Goal: Task Accomplishment & Management: Use online tool/utility

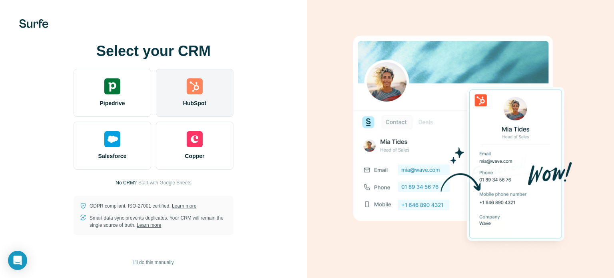
click at [192, 108] on div "HubSpot" at bounding box center [195, 93] width 78 height 48
click at [187, 93] on img at bounding box center [195, 86] width 16 height 16
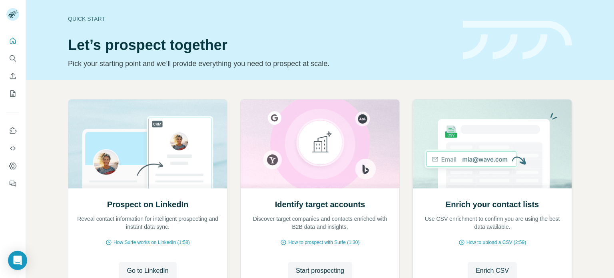
scroll to position [67, 0]
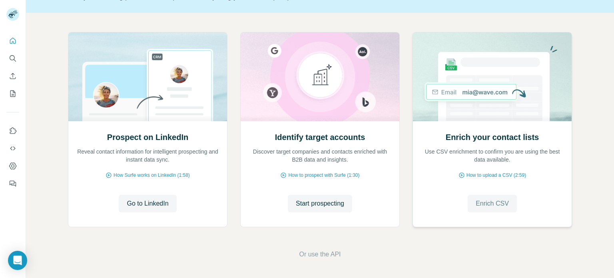
click at [493, 204] on span "Enrich CSV" at bounding box center [491, 204] width 33 height 10
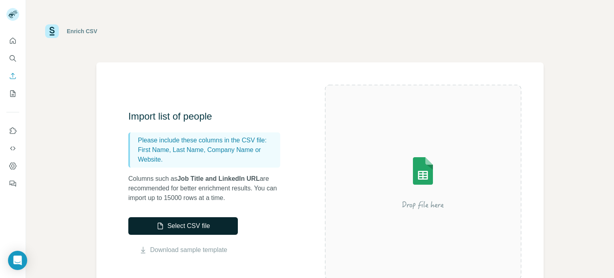
click at [202, 220] on button "Select CSV file" at bounding box center [182, 226] width 109 height 18
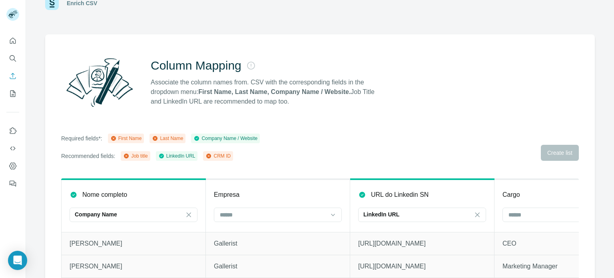
scroll to position [70, 0]
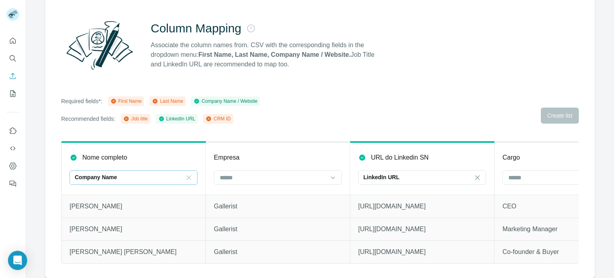
click at [187, 175] on icon at bounding box center [189, 177] width 8 height 8
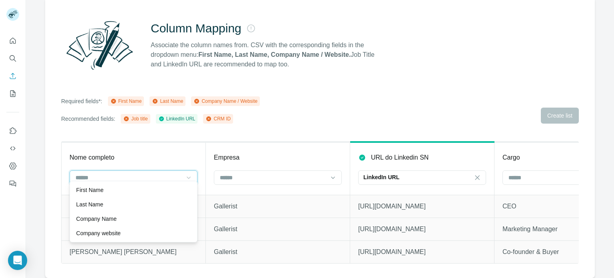
scroll to position [0, 0]
click at [163, 174] on input at bounding box center [129, 177] width 108 height 9
click at [163, 175] on input at bounding box center [129, 177] width 108 height 9
click at [267, 135] on div "Column Mapping Associate the column names from. CSV with the corresponding fiel…" at bounding box center [319, 137] width 549 height 280
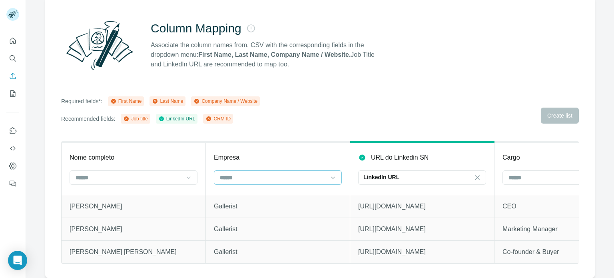
click at [256, 173] on input at bounding box center [273, 177] width 108 height 9
click at [260, 216] on p "Company Name" at bounding box center [240, 219] width 40 height 8
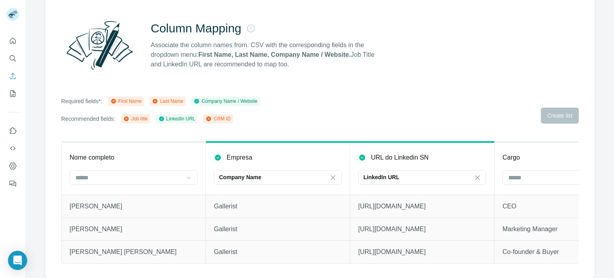
scroll to position [14, 0]
click at [476, 175] on icon at bounding box center [477, 177] width 4 height 4
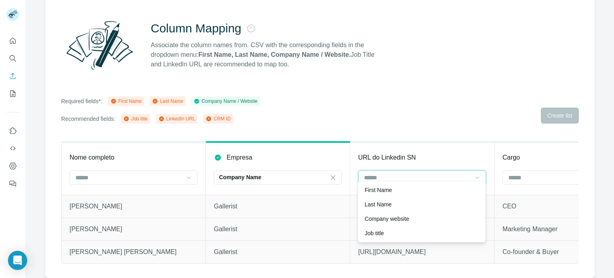
scroll to position [0, 0]
click at [515, 173] on input at bounding box center [561, 177] width 108 height 9
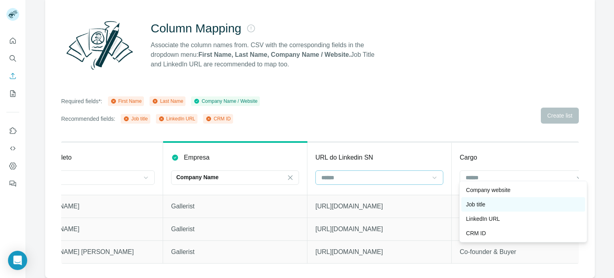
click at [491, 206] on div "Job title" at bounding box center [523, 204] width 114 height 8
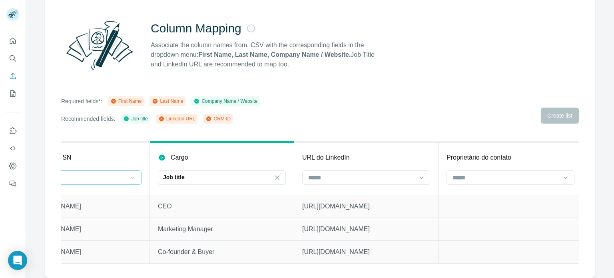
scroll to position [0, 346]
click at [313, 176] on input at bounding box center [360, 177] width 108 height 9
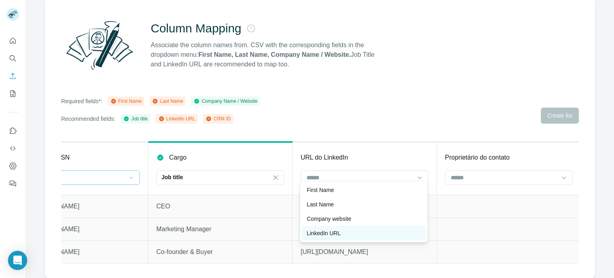
click at [352, 229] on div "LinkedIn URL" at bounding box center [363, 233] width 114 height 8
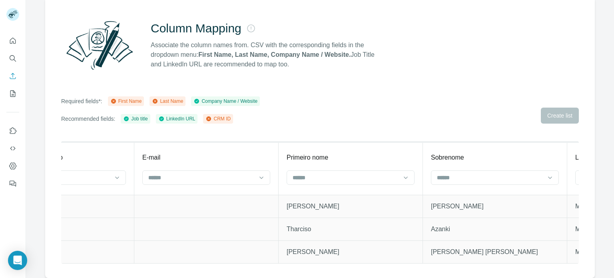
scroll to position [0, 837]
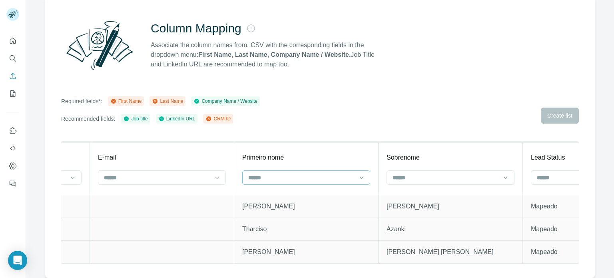
click at [305, 173] on input at bounding box center [301, 177] width 108 height 9
click at [298, 193] on div "First Name" at bounding box center [305, 190] width 114 height 8
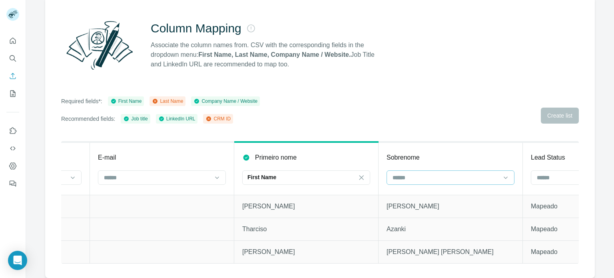
click at [407, 173] on input at bounding box center [446, 177] width 108 height 9
click at [405, 194] on div "Last Name" at bounding box center [450, 190] width 124 height 14
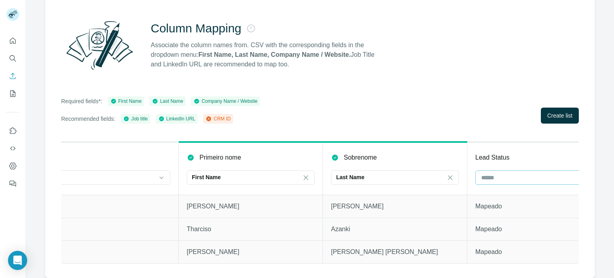
scroll to position [0, 912]
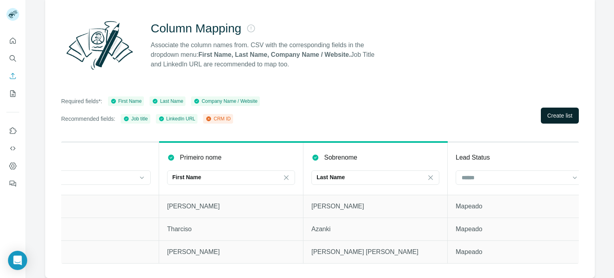
click at [555, 114] on button "Create list" at bounding box center [560, 115] width 38 height 16
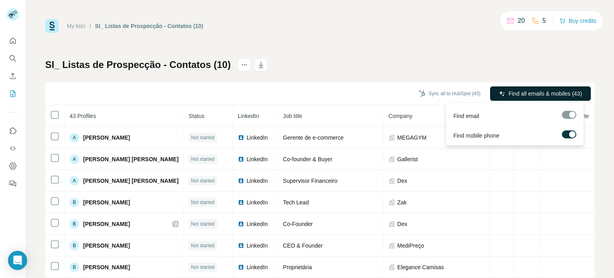
click at [520, 93] on span "Find all emails & mobiles (43)" at bounding box center [545, 93] width 74 height 8
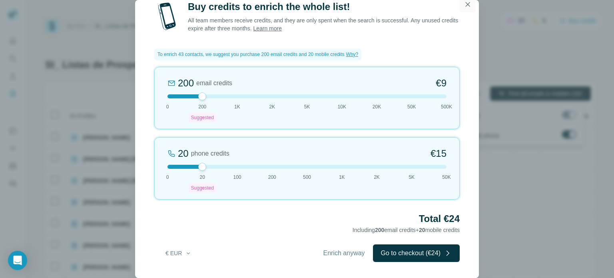
click at [467, 7] on icon "button" at bounding box center [467, 4] width 8 height 8
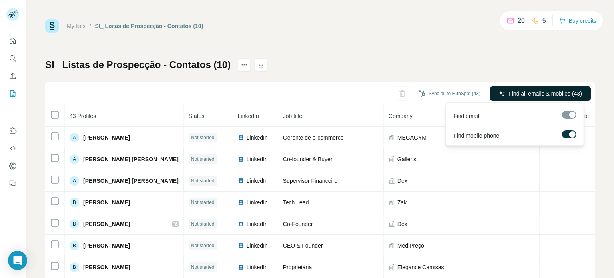
click at [539, 22] on div "5" at bounding box center [538, 21] width 15 height 10
click at [513, 22] on div "20" at bounding box center [515, 21] width 18 height 10
click at [241, 64] on icon "actions" at bounding box center [244, 65] width 8 height 8
click at [569, 117] on div at bounding box center [569, 115] width 14 height 8
click at [571, 113] on div at bounding box center [569, 115] width 14 height 8
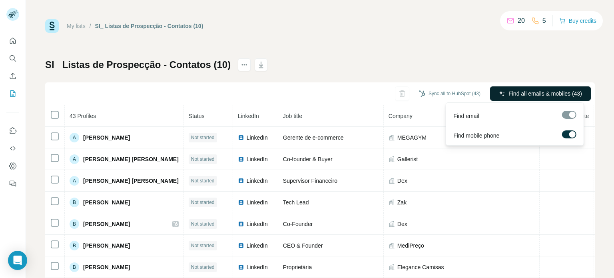
click at [527, 97] on span "Find all emails & mobiles (43)" at bounding box center [545, 93] width 74 height 8
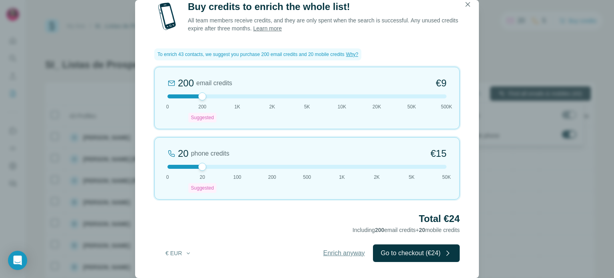
click at [323, 254] on span "Enrich anyway" at bounding box center [344, 253] width 42 height 10
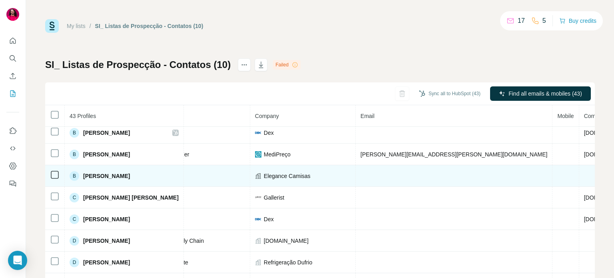
scroll to position [0, 133]
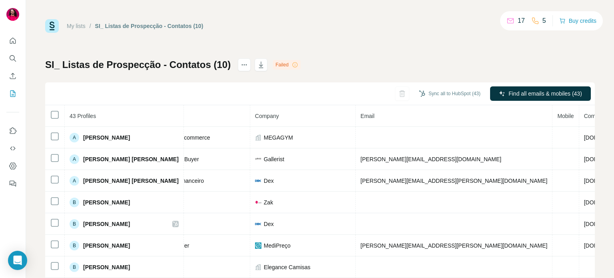
click at [281, 66] on div "Failed" at bounding box center [287, 65] width 28 height 10
click at [292, 64] on icon at bounding box center [295, 65] width 6 height 6
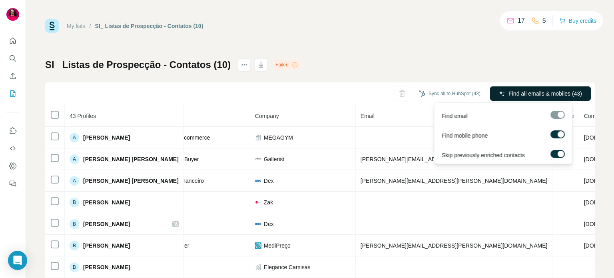
click at [508, 93] on span "Find all emails & mobiles (43)" at bounding box center [545, 93] width 74 height 8
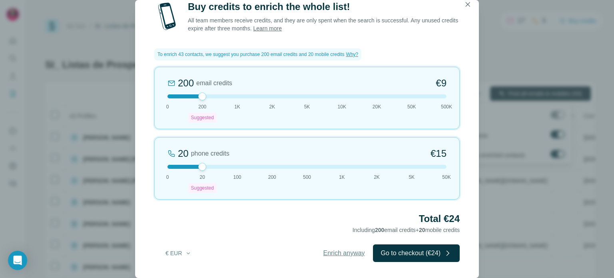
click at [342, 253] on span "Enrich anyway" at bounding box center [344, 253] width 42 height 10
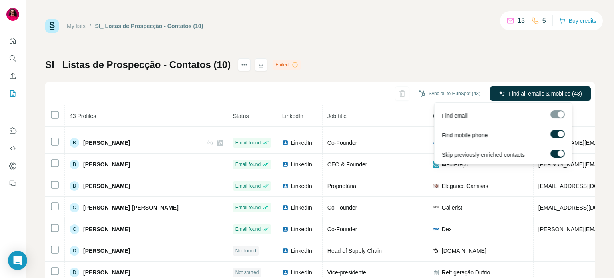
scroll to position [0, 0]
click at [518, 95] on span "Find all emails & mobiles (43)" at bounding box center [545, 93] width 74 height 8
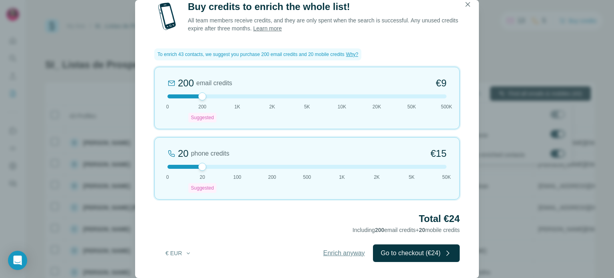
click at [339, 254] on span "Enrich anyway" at bounding box center [344, 253] width 42 height 10
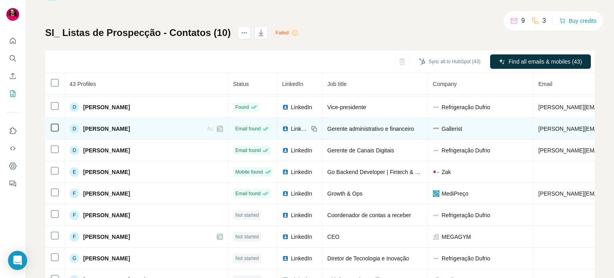
scroll to position [214, 0]
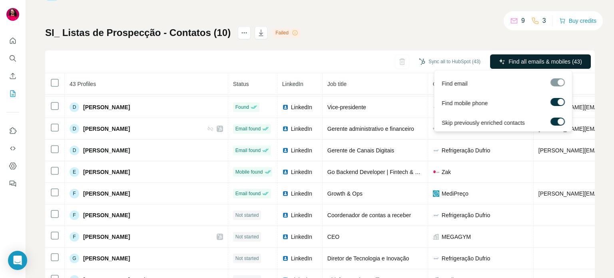
click at [508, 62] on span "Find all emails & mobiles (43)" at bounding box center [545, 62] width 74 height 8
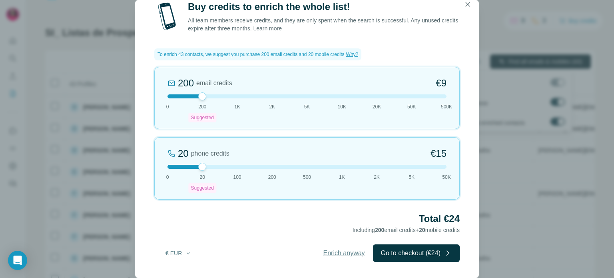
click at [324, 248] on span "Enrich anyway" at bounding box center [344, 253] width 42 height 10
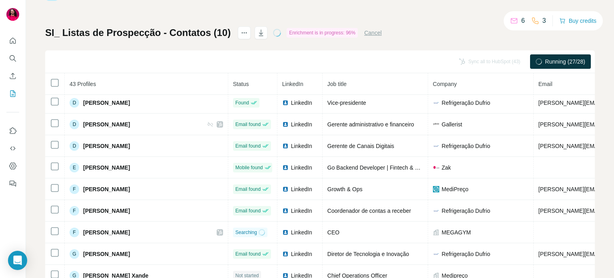
scroll to position [207, 0]
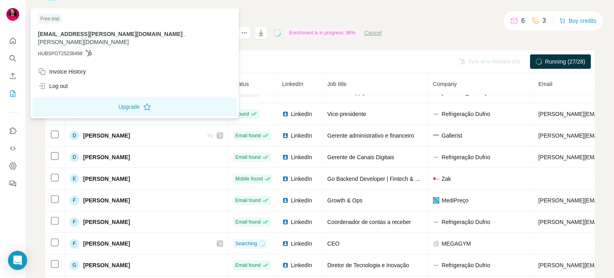
click at [16, 16] on img at bounding box center [12, 14] width 13 height 13
click at [265, 61] on div "Sync all to HubSpot (43) Running (27/28)" at bounding box center [319, 61] width 549 height 23
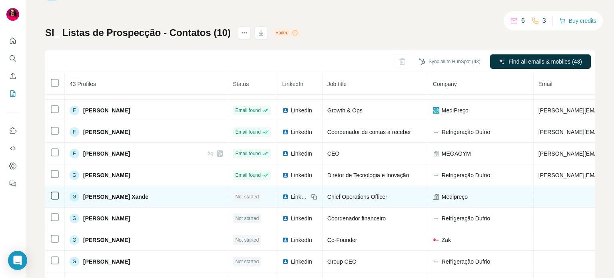
scroll to position [297, 0]
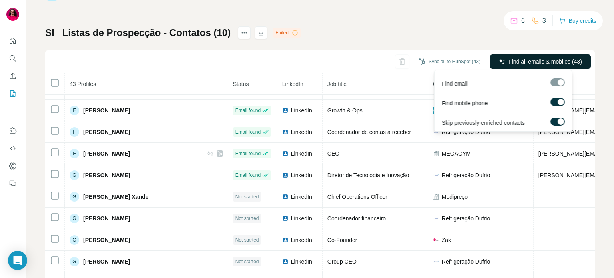
click at [508, 58] on span "Find all emails & mobiles (43)" at bounding box center [545, 62] width 74 height 8
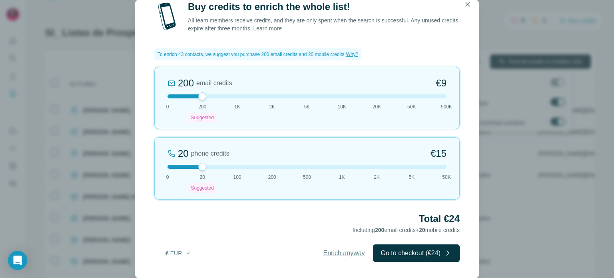
click at [347, 254] on span "Enrich anyway" at bounding box center [344, 253] width 42 height 10
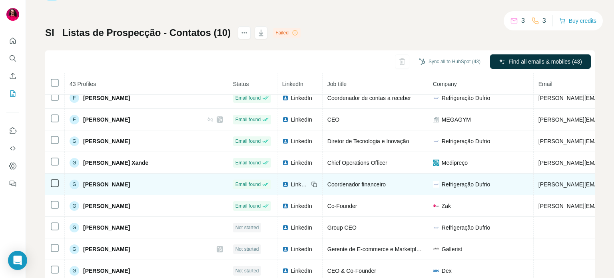
scroll to position [325, 0]
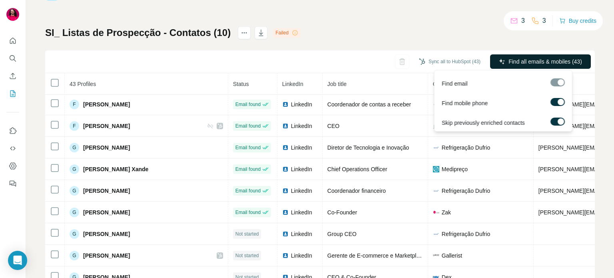
click at [511, 64] on span "Find all emails & mobiles (43)" at bounding box center [545, 62] width 74 height 8
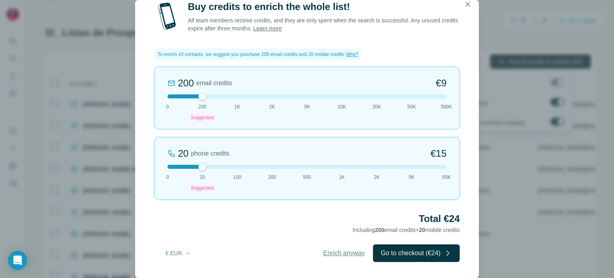
click at [333, 254] on span "Enrich anyway" at bounding box center [344, 253] width 42 height 10
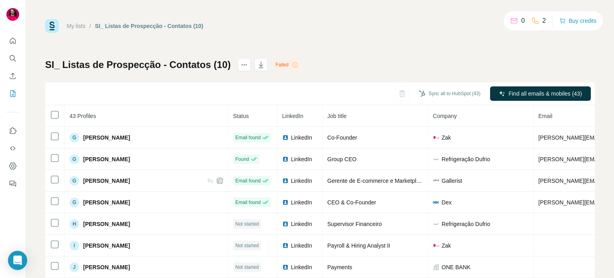
scroll to position [471, 0]
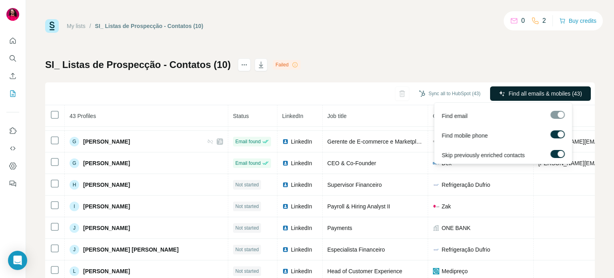
click at [499, 90] on icon "button" at bounding box center [502, 93] width 6 height 6
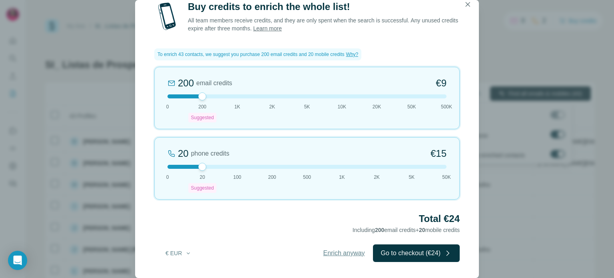
click at [332, 258] on button "Enrich anyway" at bounding box center [344, 253] width 58 height 18
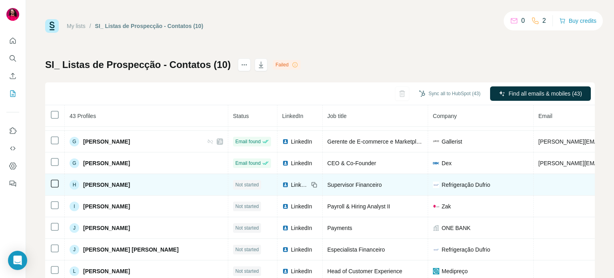
scroll to position [495, 0]
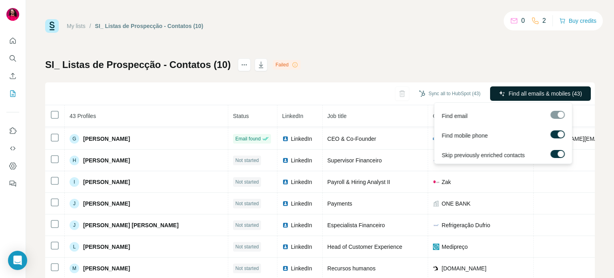
click at [508, 94] on span "Find all emails & mobiles (43)" at bounding box center [545, 93] width 74 height 8
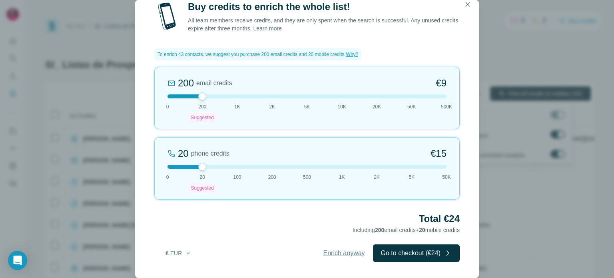
click at [337, 256] on span "Enrich anyway" at bounding box center [344, 253] width 42 height 10
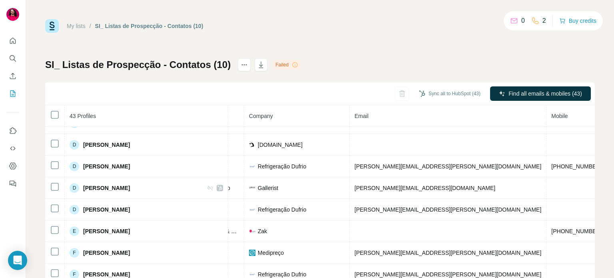
scroll to position [187, 184]
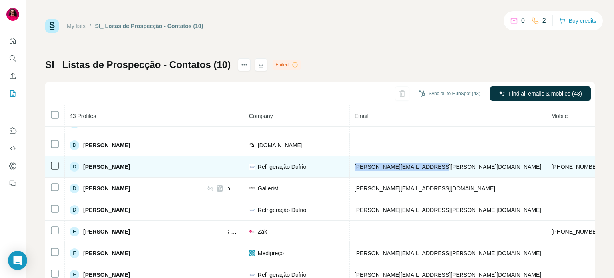
drag, startPoint x: 321, startPoint y: 165, endPoint x: 409, endPoint y: 166, distance: 88.3
click at [409, 166] on td "[PERSON_NAME][EMAIL_ADDRESS][PERSON_NAME][DOMAIN_NAME]" at bounding box center [448, 167] width 197 height 22
copy span "[PERSON_NAME][EMAIL_ADDRESS][PERSON_NAME][DOMAIN_NAME]"
drag, startPoint x: 428, startPoint y: 166, endPoint x: 470, endPoint y: 162, distance: 42.1
click at [546, 162] on td "[PHONE_NUMBER]" at bounding box center [576, 167] width 60 height 22
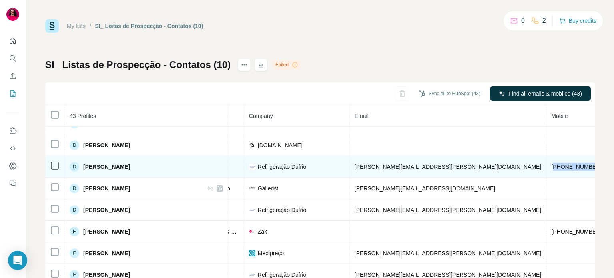
copy span "5519981179929"
drag, startPoint x: 481, startPoint y: 164, endPoint x: 523, endPoint y: 161, distance: 41.7
copy span "[DOMAIN_NAME]"
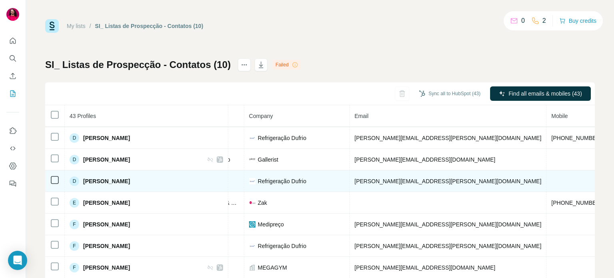
scroll to position [237, 184]
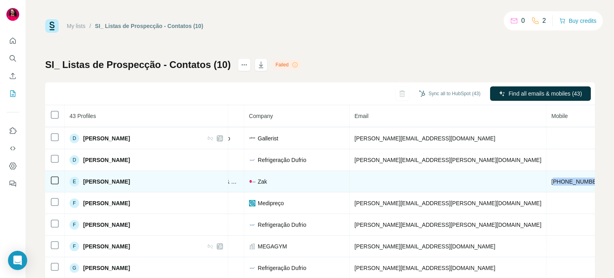
drag, startPoint x: 427, startPoint y: 178, endPoint x: 475, endPoint y: 175, distance: 47.2
click at [546, 175] on td "[PHONE_NUMBER]" at bounding box center [576, 182] width 60 height 22
copy span "5586999643660"
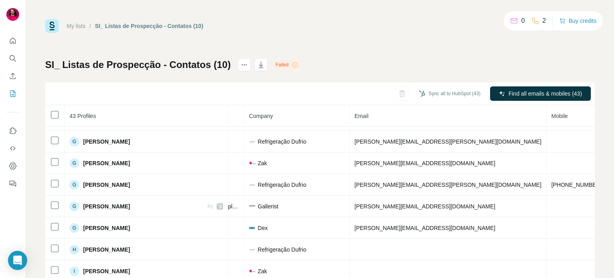
scroll to position [414, 184]
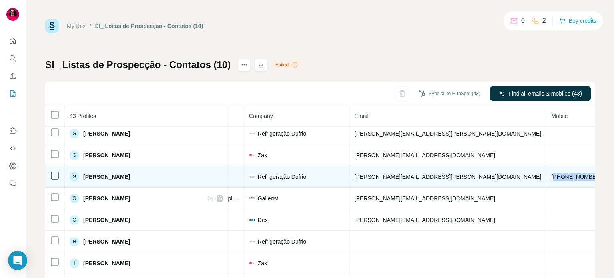
drag, startPoint x: 427, startPoint y: 174, endPoint x: 476, endPoint y: 175, distance: 49.1
click at [546, 175] on td "[PHONE_NUMBER]" at bounding box center [576, 177] width 60 height 22
copy span "5551995639278"
drag, startPoint x: 320, startPoint y: 171, endPoint x: 404, endPoint y: 169, distance: 84.3
click at [404, 169] on td "[PERSON_NAME][EMAIL_ADDRESS][PERSON_NAME][DOMAIN_NAME]" at bounding box center [448, 177] width 197 height 22
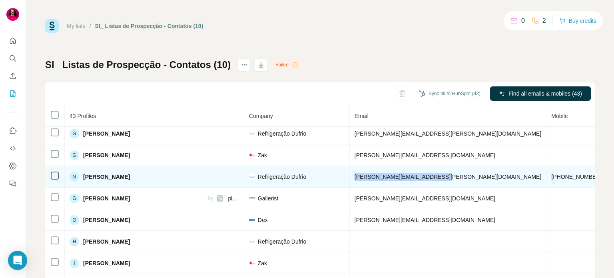
copy span "[PERSON_NAME][EMAIL_ADDRESS][PERSON_NAME][DOMAIN_NAME]"
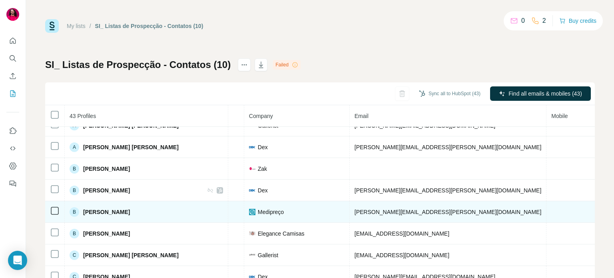
scroll to position [0, 184]
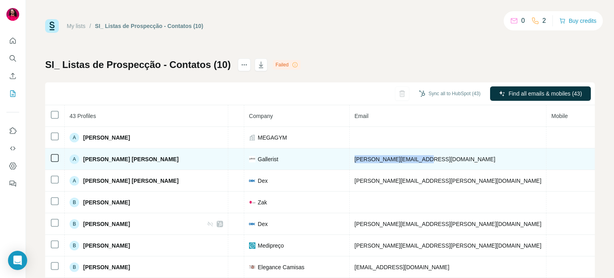
drag, startPoint x: 318, startPoint y: 160, endPoint x: 394, endPoint y: 159, distance: 75.1
click at [394, 159] on td "[PERSON_NAME][EMAIL_ADDRESS][DOMAIN_NAME]" at bounding box center [448, 159] width 197 height 22
copy span "[PERSON_NAME][EMAIL_ADDRESS][DOMAIN_NAME]"
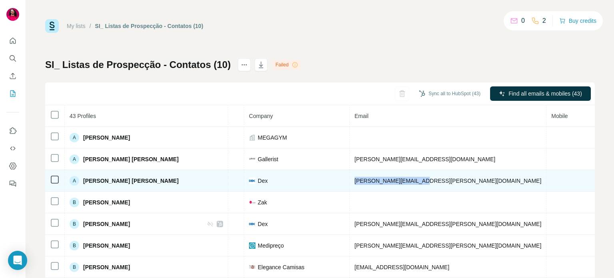
drag, startPoint x: 321, startPoint y: 179, endPoint x: 396, endPoint y: 175, distance: 75.6
click at [396, 175] on td "[PERSON_NAME][EMAIL_ADDRESS][PERSON_NAME][DOMAIN_NAME]" at bounding box center [448, 181] width 197 height 22
copy span "[PERSON_NAME][EMAIL_ADDRESS][PERSON_NAME][DOMAIN_NAME]"
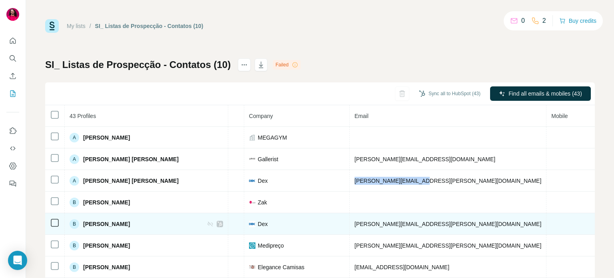
scroll to position [70, 184]
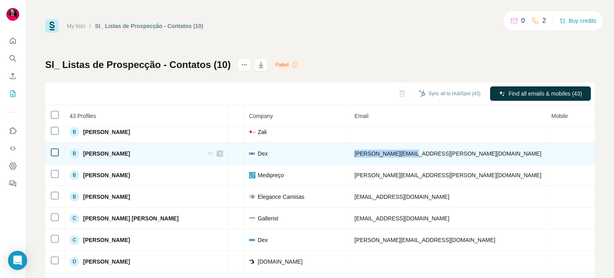
drag, startPoint x: 319, startPoint y: 152, endPoint x: 402, endPoint y: 153, distance: 82.7
click at [402, 153] on td "[PERSON_NAME][EMAIL_ADDRESS][PERSON_NAME][DOMAIN_NAME]" at bounding box center [448, 154] width 197 height 22
copy span "[PERSON_NAME][EMAIL_ADDRESS][PERSON_NAME][DOMAIN_NAME]"
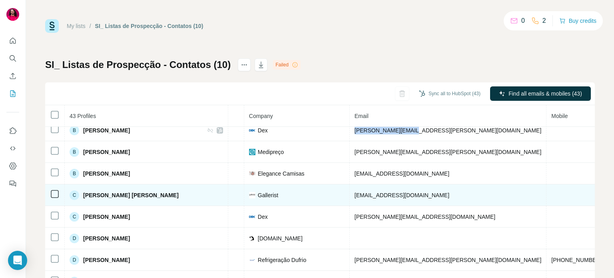
scroll to position [94, 184]
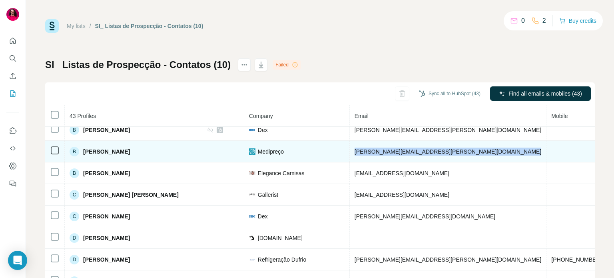
drag, startPoint x: 321, startPoint y: 151, endPoint x: 421, endPoint y: 145, distance: 100.1
click at [421, 145] on tr "B [PERSON_NAME] Email found LinkedIn CEO & Founder Medipreço [PERSON_NAME][EMAI…" at bounding box center [310, 152] width 899 height 22
copy span "[PERSON_NAME][EMAIL_ADDRESS][PERSON_NAME][DOMAIN_NAME]"
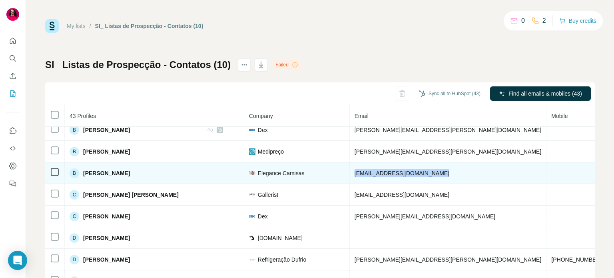
drag, startPoint x: 320, startPoint y: 172, endPoint x: 425, endPoint y: 169, distance: 105.1
click at [425, 169] on tr "B [PERSON_NAME] Email found LinkedIn Proprietária Elegance Camisas [EMAIL_ADDRE…" at bounding box center [310, 173] width 899 height 22
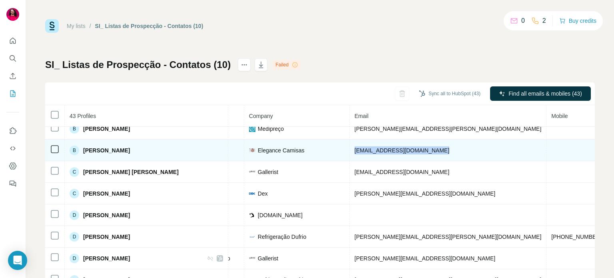
scroll to position [118, 184]
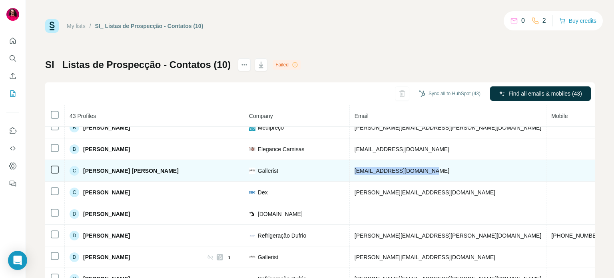
drag, startPoint x: 321, startPoint y: 169, endPoint x: 392, endPoint y: 167, distance: 71.2
click at [392, 167] on td "[EMAIL_ADDRESS][DOMAIN_NAME]" at bounding box center [448, 171] width 197 height 22
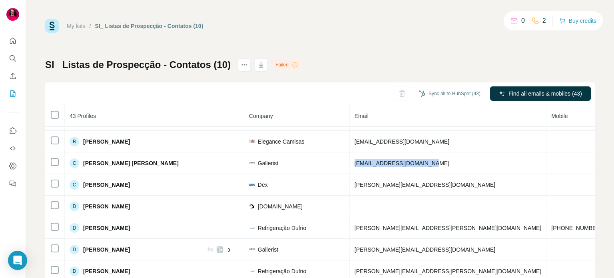
scroll to position [126, 184]
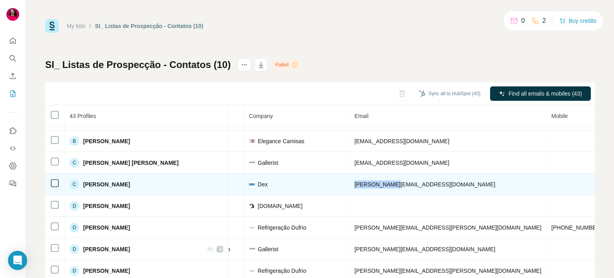
drag, startPoint x: 321, startPoint y: 180, endPoint x: 367, endPoint y: 177, distance: 45.7
click at [367, 177] on td "[PERSON_NAME][EMAIL_ADDRESS][DOMAIN_NAME]" at bounding box center [448, 184] width 197 height 22
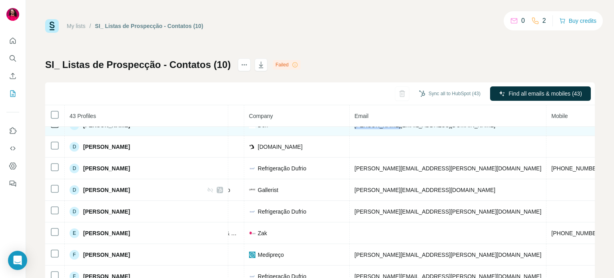
scroll to position [185, 184]
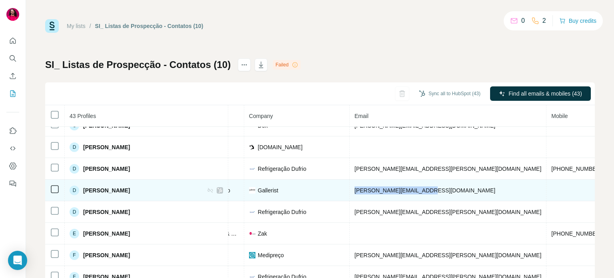
drag, startPoint x: 322, startPoint y: 188, endPoint x: 396, endPoint y: 191, distance: 74.7
click at [396, 191] on td "[PERSON_NAME][EMAIL_ADDRESS][DOMAIN_NAME]" at bounding box center [448, 190] width 197 height 22
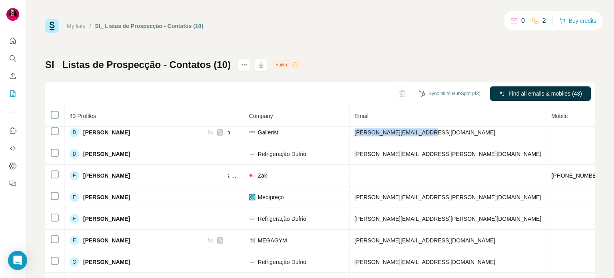
scroll to position [257, 184]
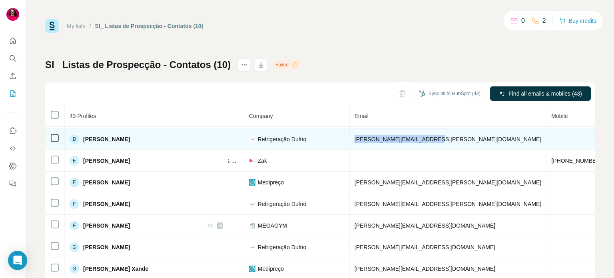
drag, startPoint x: 320, startPoint y: 136, endPoint x: 405, endPoint y: 132, distance: 85.2
click at [405, 132] on td "[PERSON_NAME][EMAIL_ADDRESS][PERSON_NAME][DOMAIN_NAME]" at bounding box center [448, 139] width 197 height 22
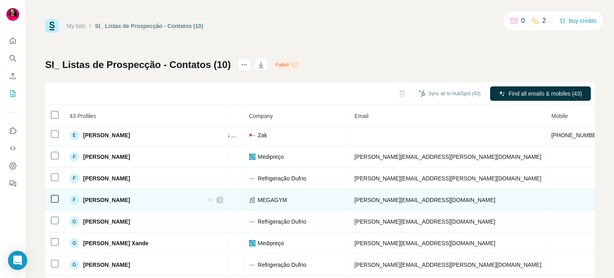
scroll to position [283, 184]
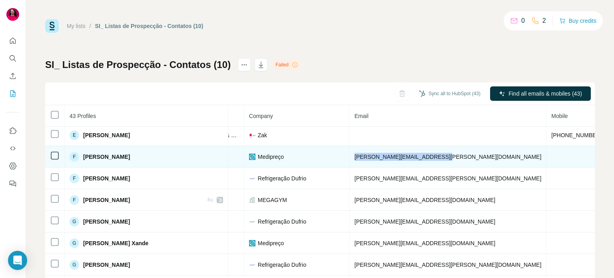
drag, startPoint x: 320, startPoint y: 156, endPoint x: 411, endPoint y: 151, distance: 91.2
click at [411, 151] on td "[PERSON_NAME][EMAIL_ADDRESS][PERSON_NAME][DOMAIN_NAME]" at bounding box center [448, 157] width 197 height 22
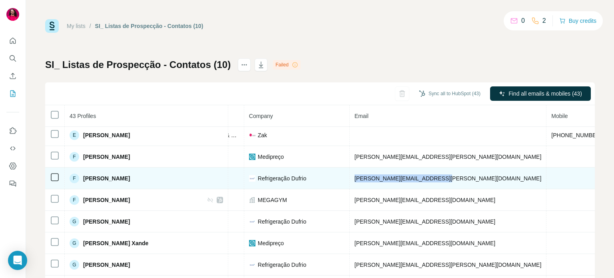
drag, startPoint x: 318, startPoint y: 175, endPoint x: 406, endPoint y: 167, distance: 88.2
click at [406, 167] on td "[PERSON_NAME][EMAIL_ADDRESS][PERSON_NAME][DOMAIN_NAME]" at bounding box center [448, 178] width 197 height 22
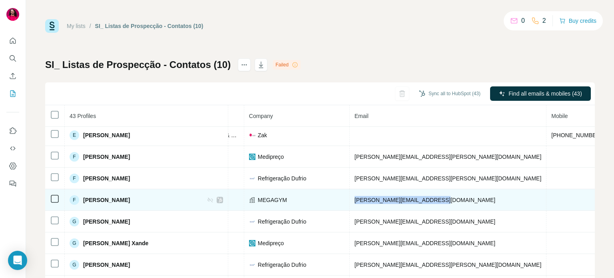
drag, startPoint x: 320, startPoint y: 197, endPoint x: 414, endPoint y: 195, distance: 93.5
click at [414, 195] on td "[PERSON_NAME][EMAIL_ADDRESS][DOMAIN_NAME]" at bounding box center [448, 200] width 197 height 22
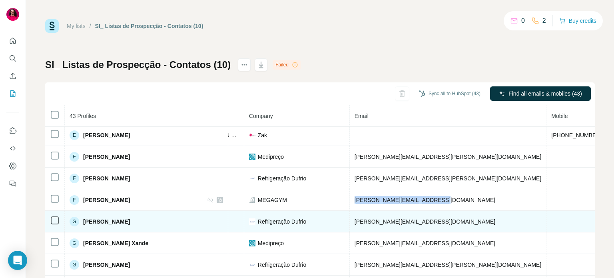
scroll to position [331, 184]
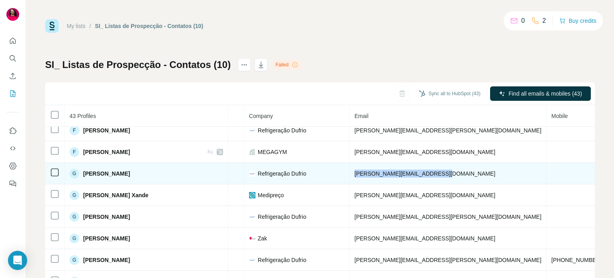
drag, startPoint x: 321, startPoint y: 168, endPoint x: 408, endPoint y: 169, distance: 87.1
click at [408, 169] on td "[PERSON_NAME][EMAIL_ADDRESS][DOMAIN_NAME]" at bounding box center [448, 174] width 197 height 22
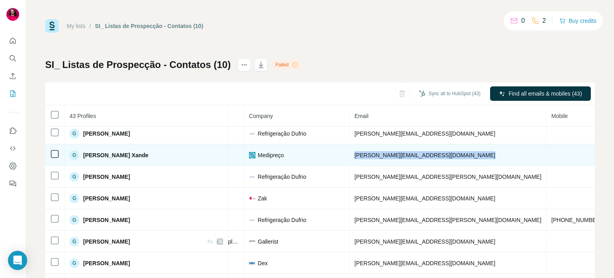
drag, startPoint x: 320, startPoint y: 153, endPoint x: 423, endPoint y: 155, distance: 103.5
click at [423, 155] on tr "G [PERSON_NAME] Xande Email found LinkedIn Chief Operations Officer Medipreço […" at bounding box center [310, 155] width 899 height 22
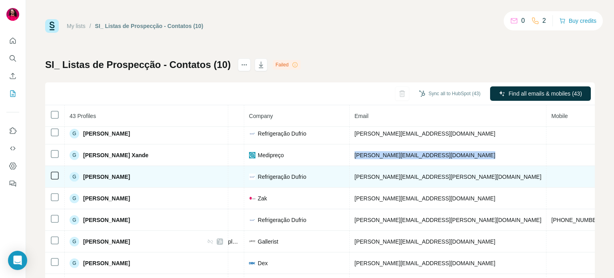
scroll to position [402, 184]
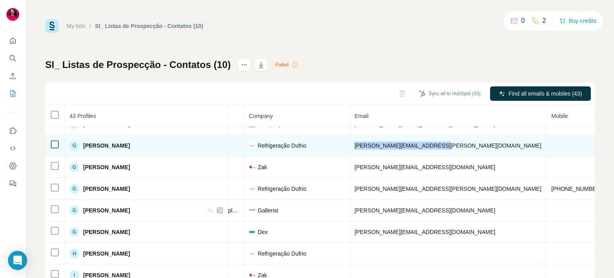
drag, startPoint x: 321, startPoint y: 142, endPoint x: 418, endPoint y: 145, distance: 97.1
click at [418, 145] on td "[PERSON_NAME][EMAIL_ADDRESS][PERSON_NAME][DOMAIN_NAME]" at bounding box center [448, 146] width 197 height 22
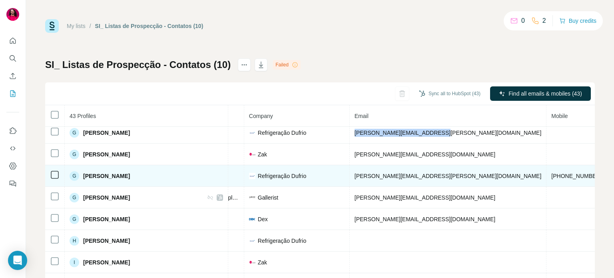
scroll to position [419, 184]
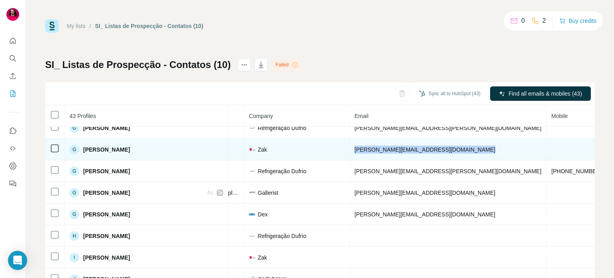
drag, startPoint x: 320, startPoint y: 145, endPoint x: 424, endPoint y: 146, distance: 104.3
click at [424, 146] on tr "G [PERSON_NAME] Email found LinkedIn Co-Founder Zak [EMAIL_ADDRESS][PERSON_NAME…" at bounding box center [310, 150] width 899 height 22
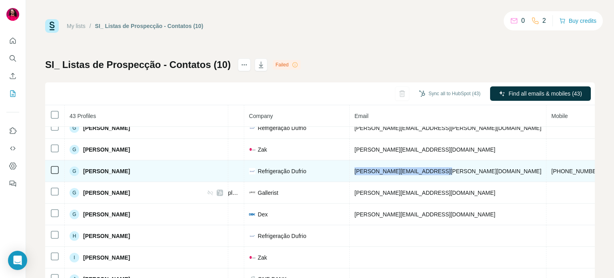
drag, startPoint x: 321, startPoint y: 167, endPoint x: 406, endPoint y: 171, distance: 84.8
click at [406, 171] on td "[PERSON_NAME][EMAIL_ADDRESS][PERSON_NAME][DOMAIN_NAME]" at bounding box center [448, 171] width 197 height 22
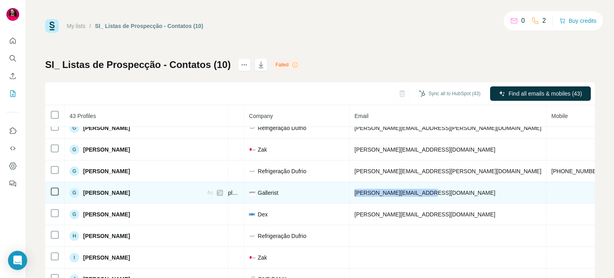
drag, startPoint x: 320, startPoint y: 189, endPoint x: 395, endPoint y: 187, distance: 75.1
click at [395, 187] on td "[PERSON_NAME][EMAIL_ADDRESS][DOMAIN_NAME]" at bounding box center [448, 193] width 197 height 22
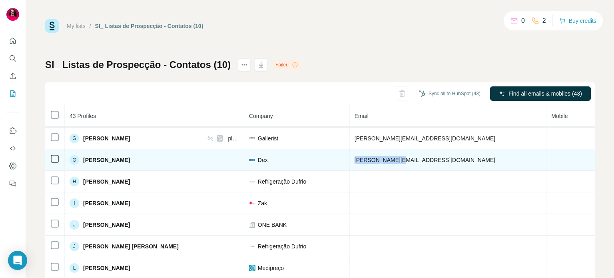
drag, startPoint x: 320, startPoint y: 156, endPoint x: 380, endPoint y: 157, distance: 60.3
click at [380, 157] on td "[PERSON_NAME][EMAIL_ADDRESS][DOMAIN_NAME]" at bounding box center [448, 160] width 197 height 22
